Goal: Book appointment/travel/reservation: Register for event/course

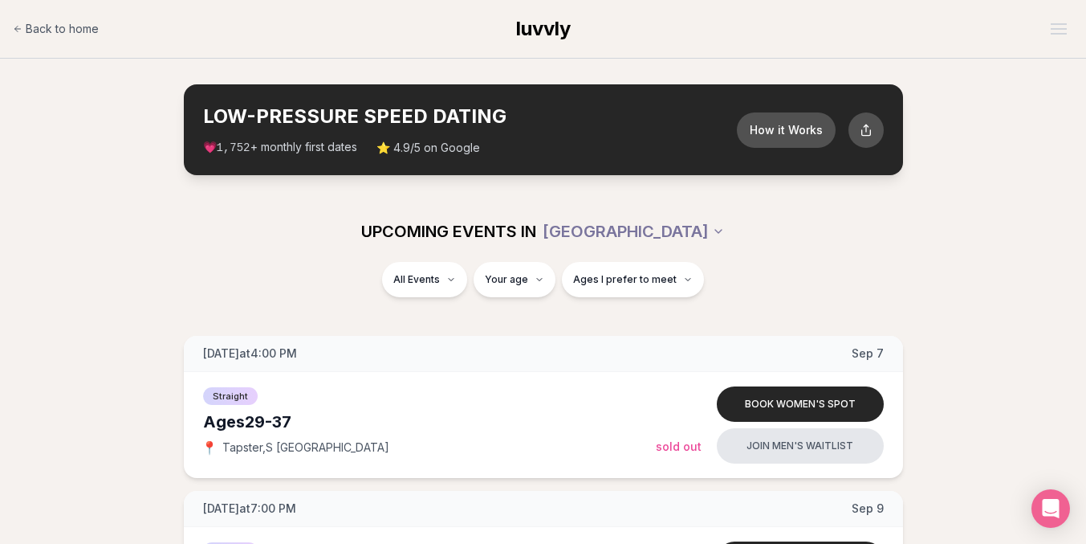
click at [475, 242] on span "UPCOMING EVENTS IN" at bounding box center [448, 231] width 175 height 22
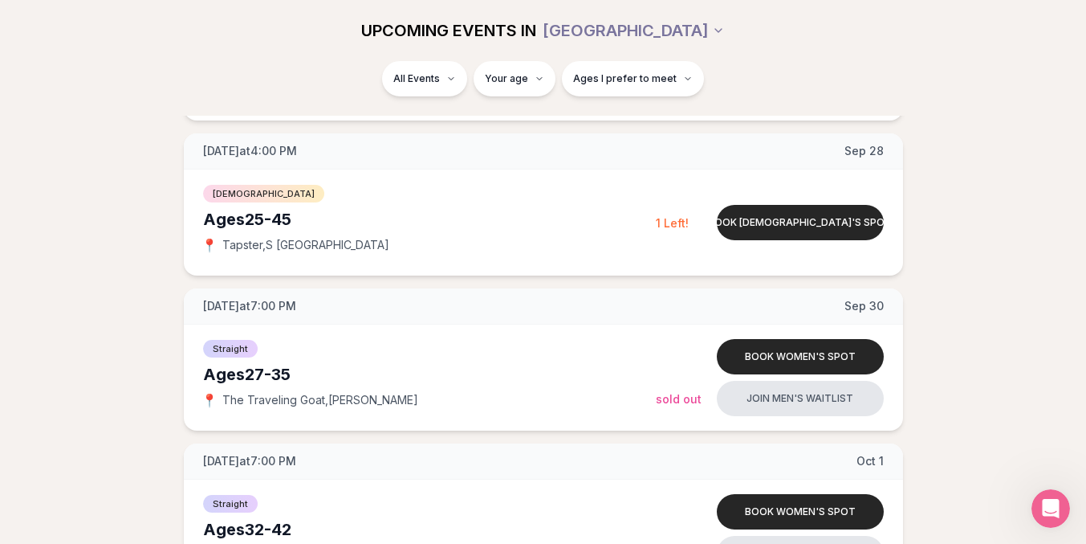
scroll to position [1598, 0]
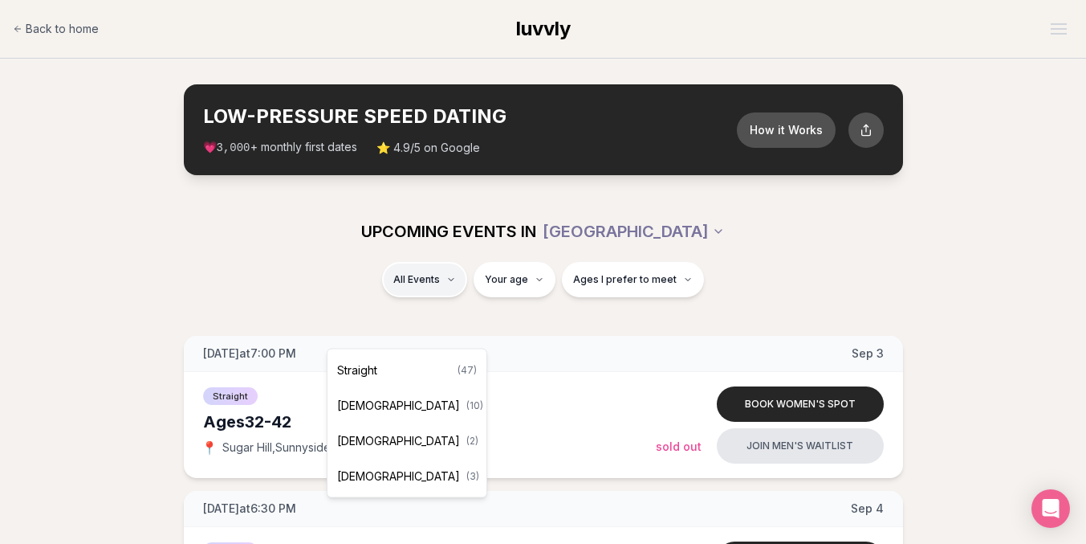
click at [411, 367] on div "Straight ( 47 )" at bounding box center [407, 369] width 153 height 35
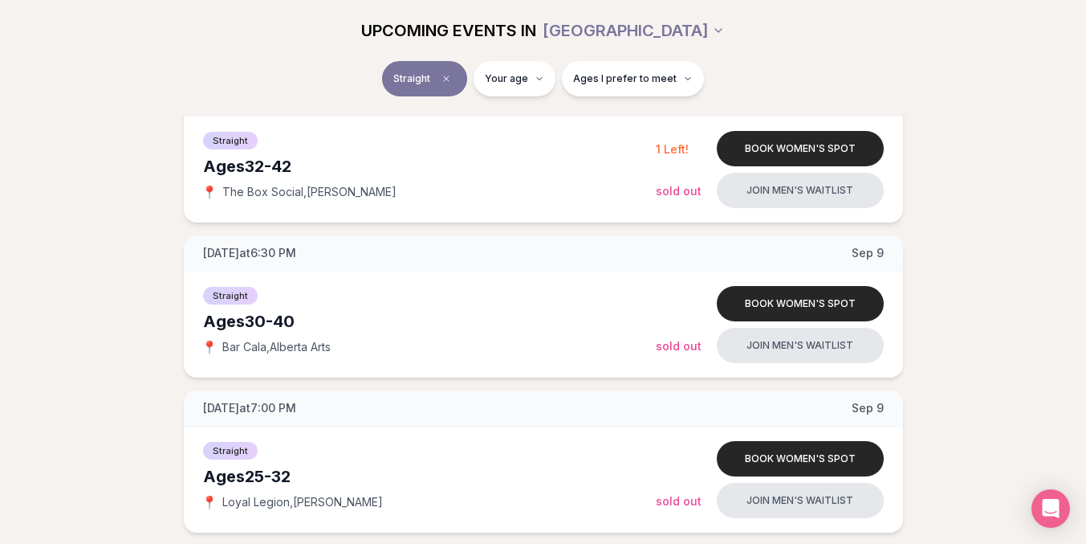
scroll to position [572, 0]
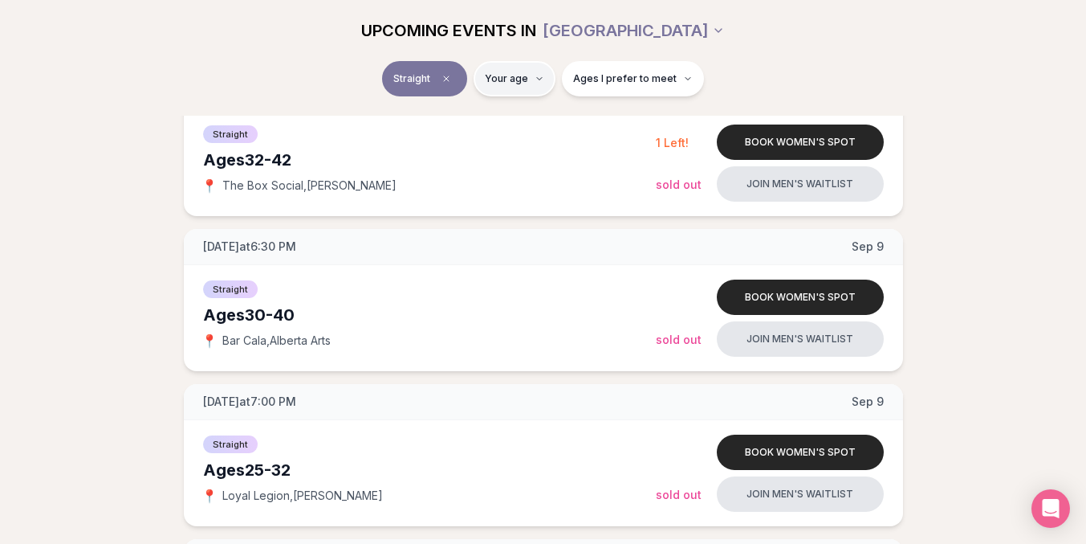
click at [497, 136] on input "number" at bounding box center [510, 132] width 108 height 32
type input "**"
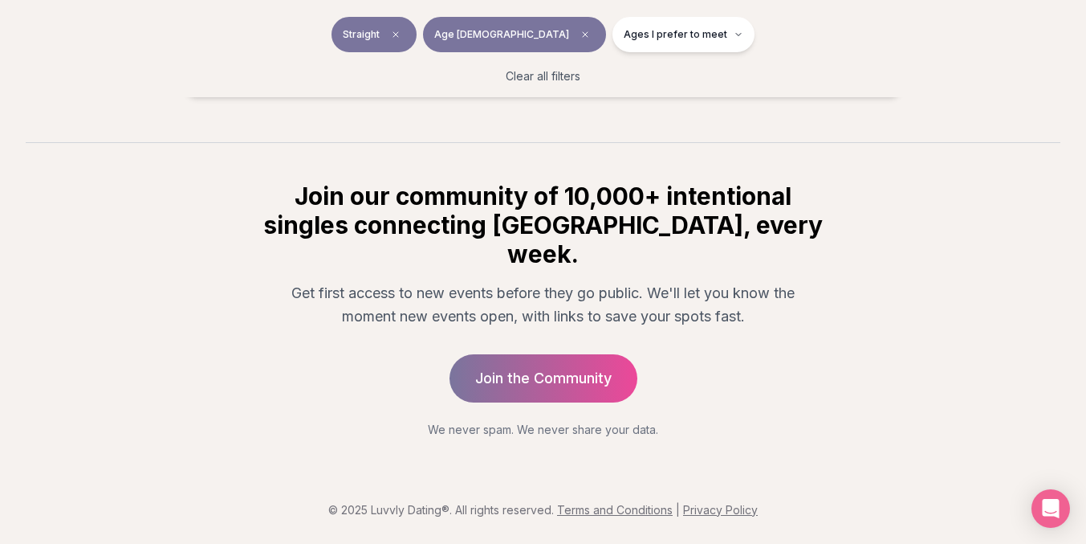
scroll to position [8357, 0]
